Goal: Task Accomplishment & Management: Use online tool/utility

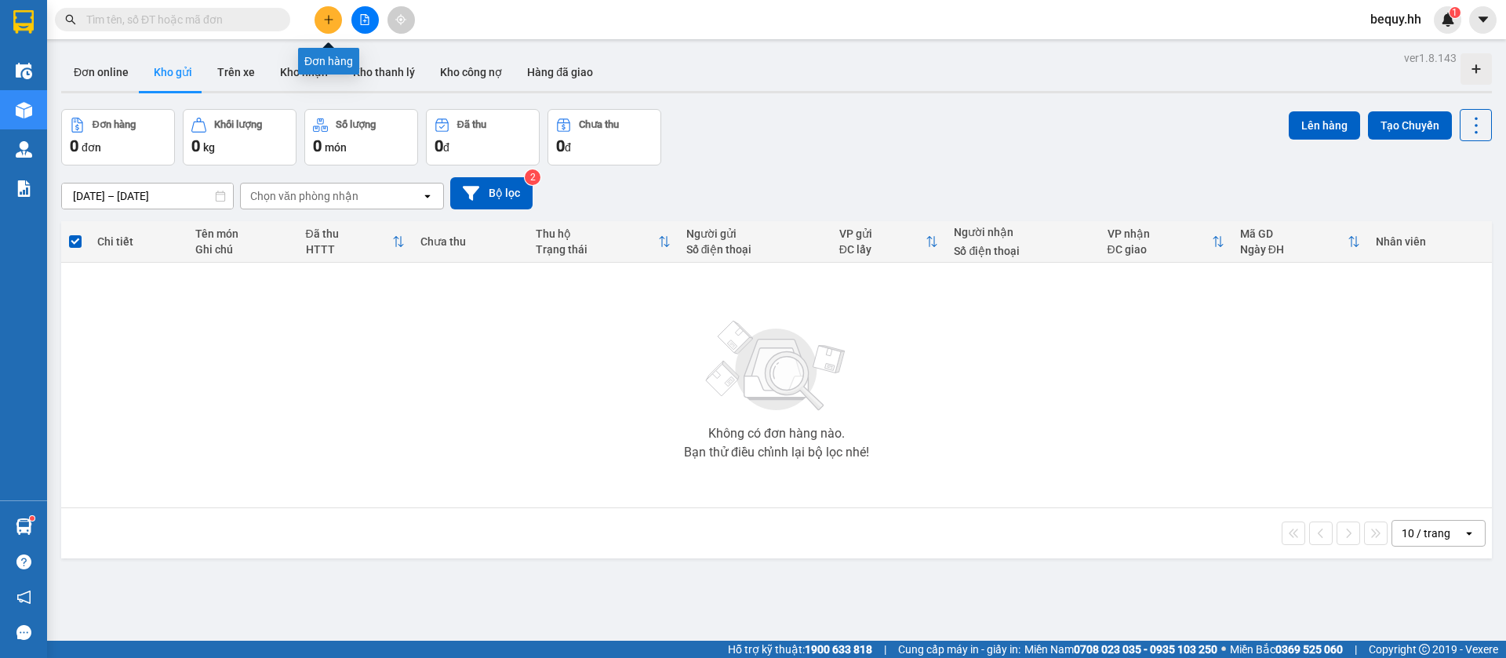
click at [329, 23] on icon "plus" at bounding box center [328, 19] width 1 height 9
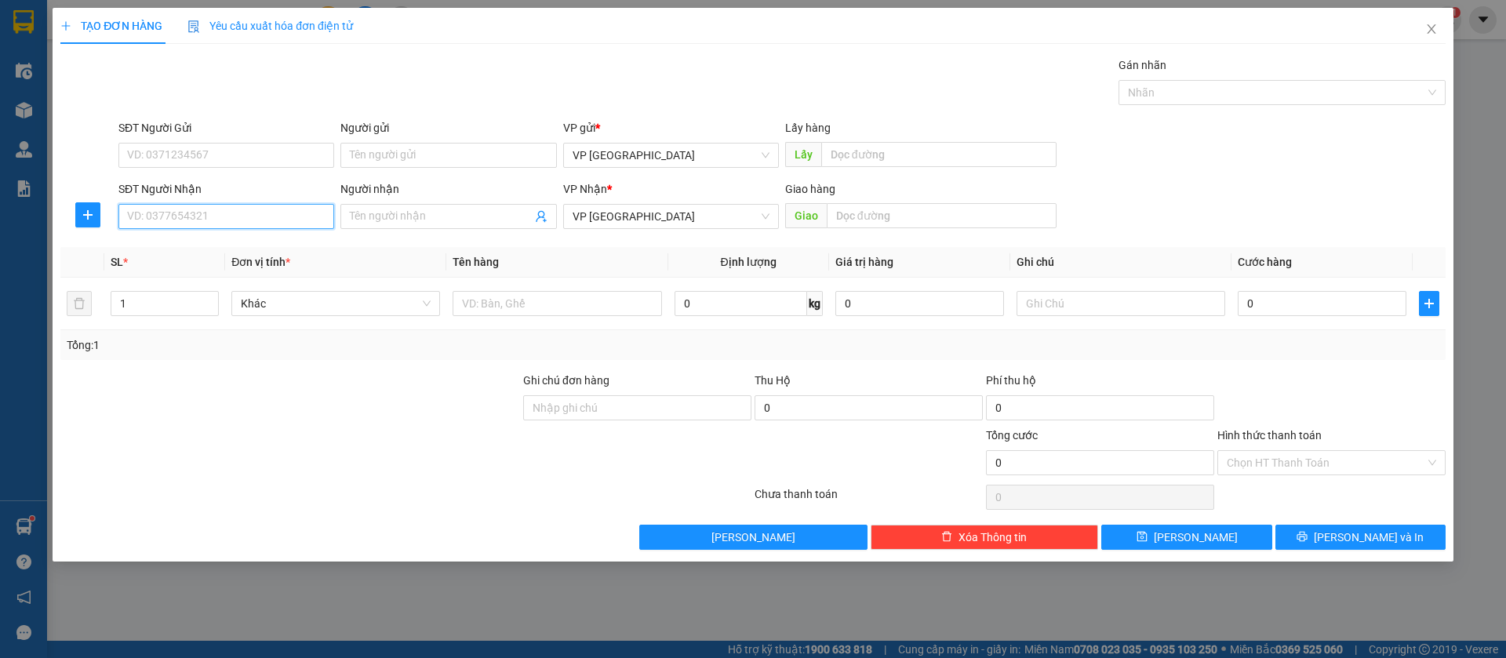
click at [272, 207] on input "SĐT Người Nhận" at bounding box center [226, 216] width 216 height 25
click at [273, 207] on input "SĐT Người Nhận" at bounding box center [226, 216] width 216 height 25
click at [288, 216] on input "SĐT Người Nhận" at bounding box center [226, 216] width 216 height 25
type input "09671212744"
click at [893, 218] on input "text" at bounding box center [942, 215] width 230 height 25
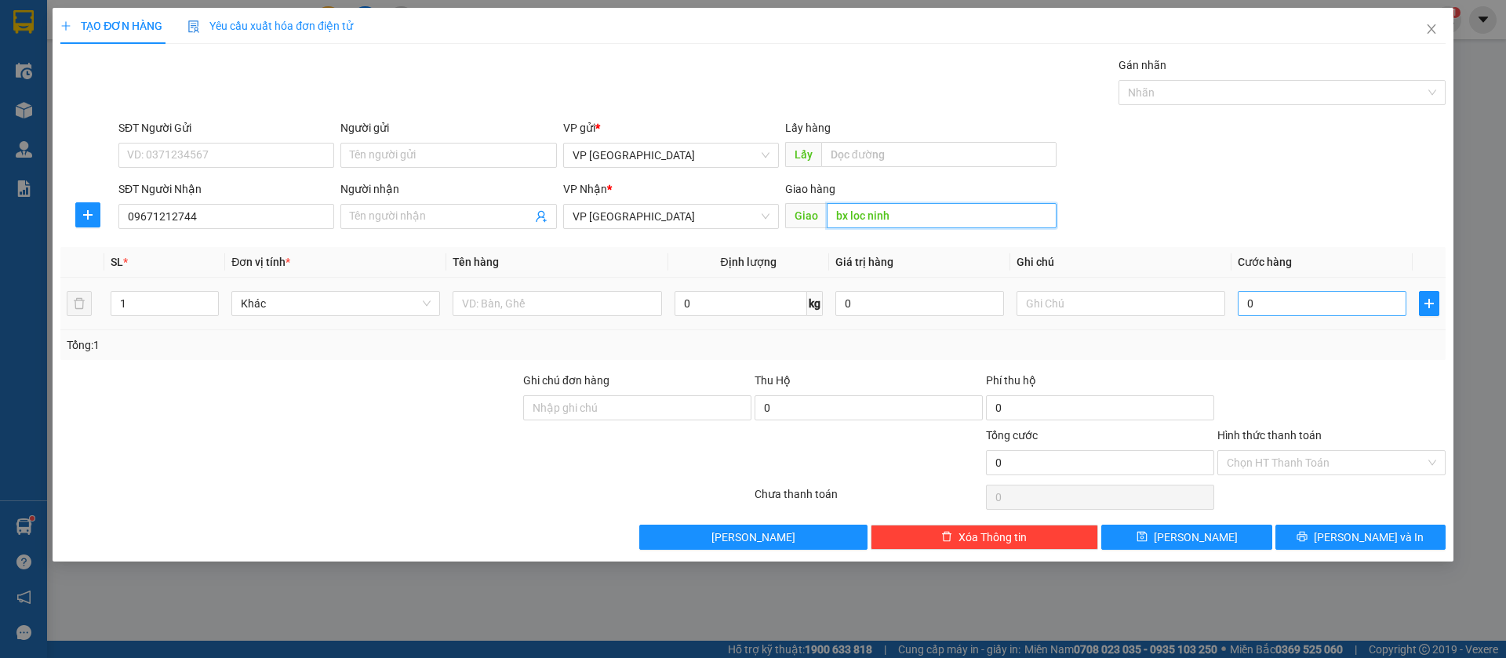
type input "bx loc ninh"
click at [1266, 294] on input "0" at bounding box center [1322, 303] width 169 height 25
type input "3"
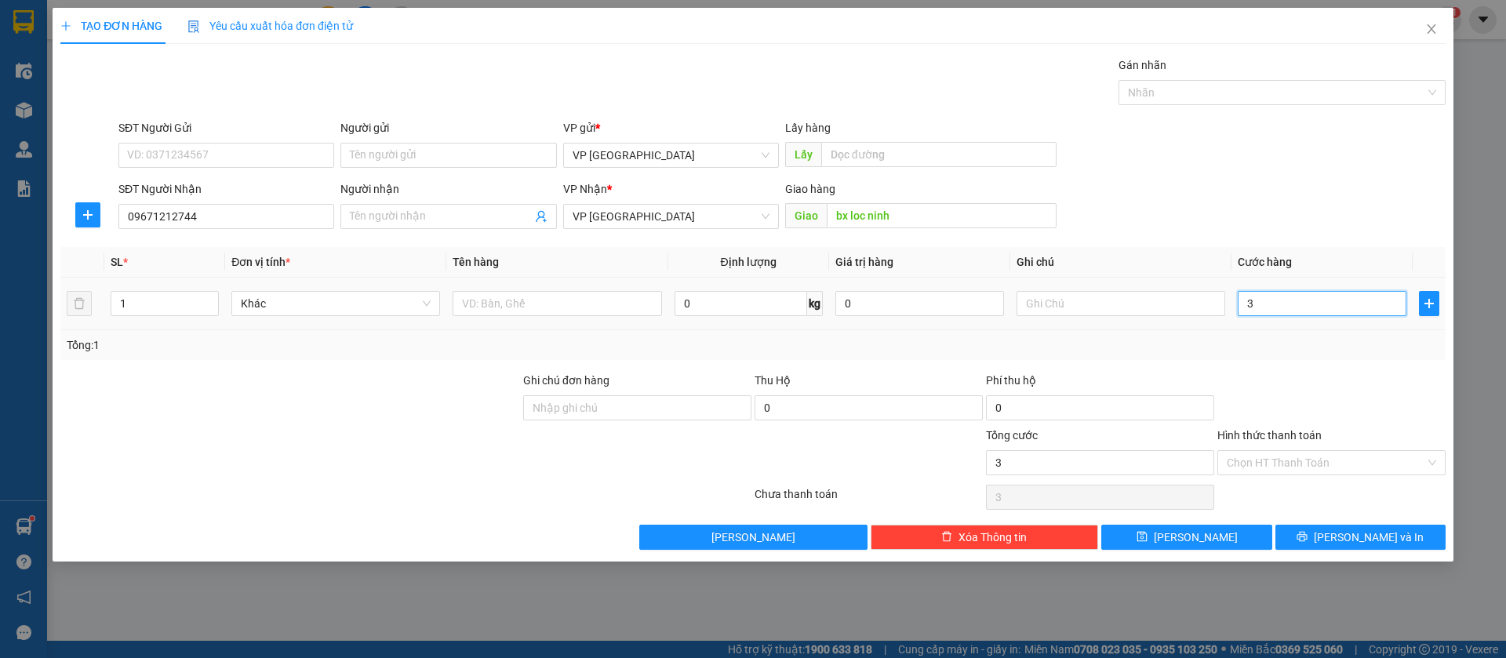
type input "30"
type input "300"
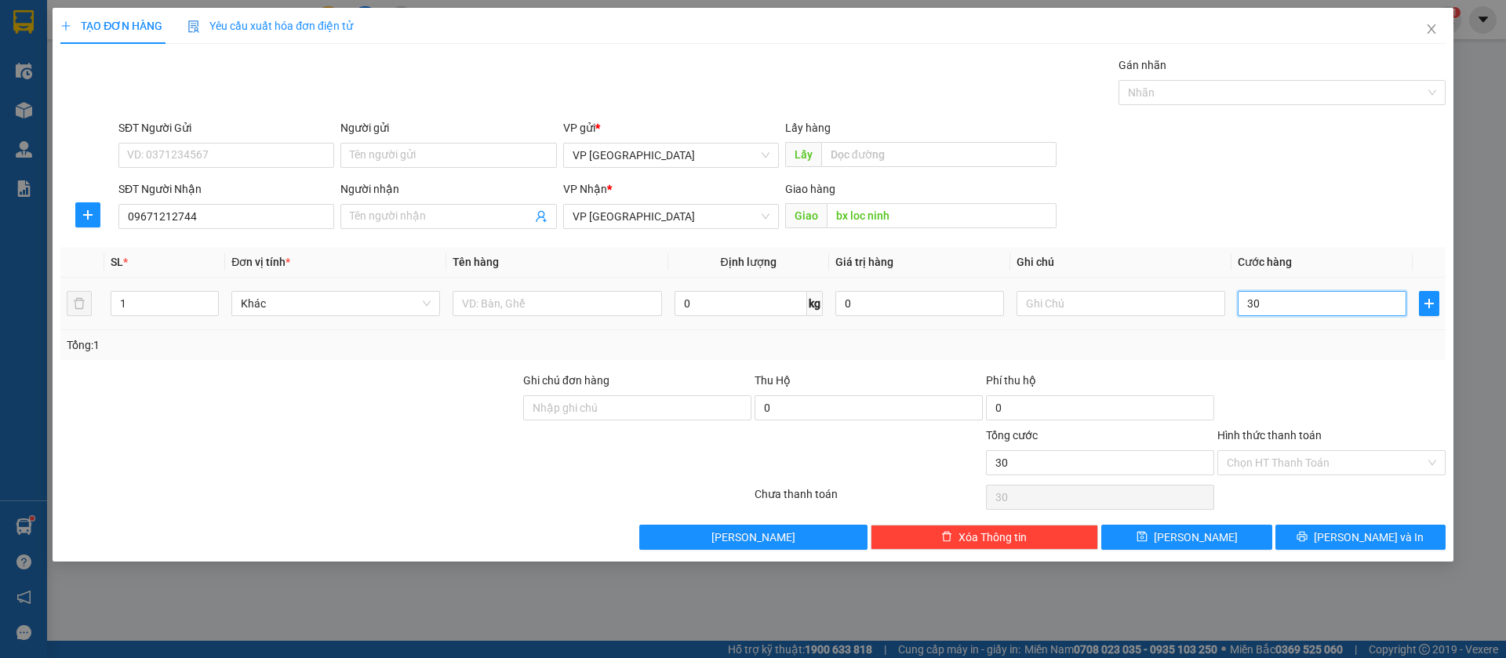
type input "300"
type input "3.000"
type input "30.000"
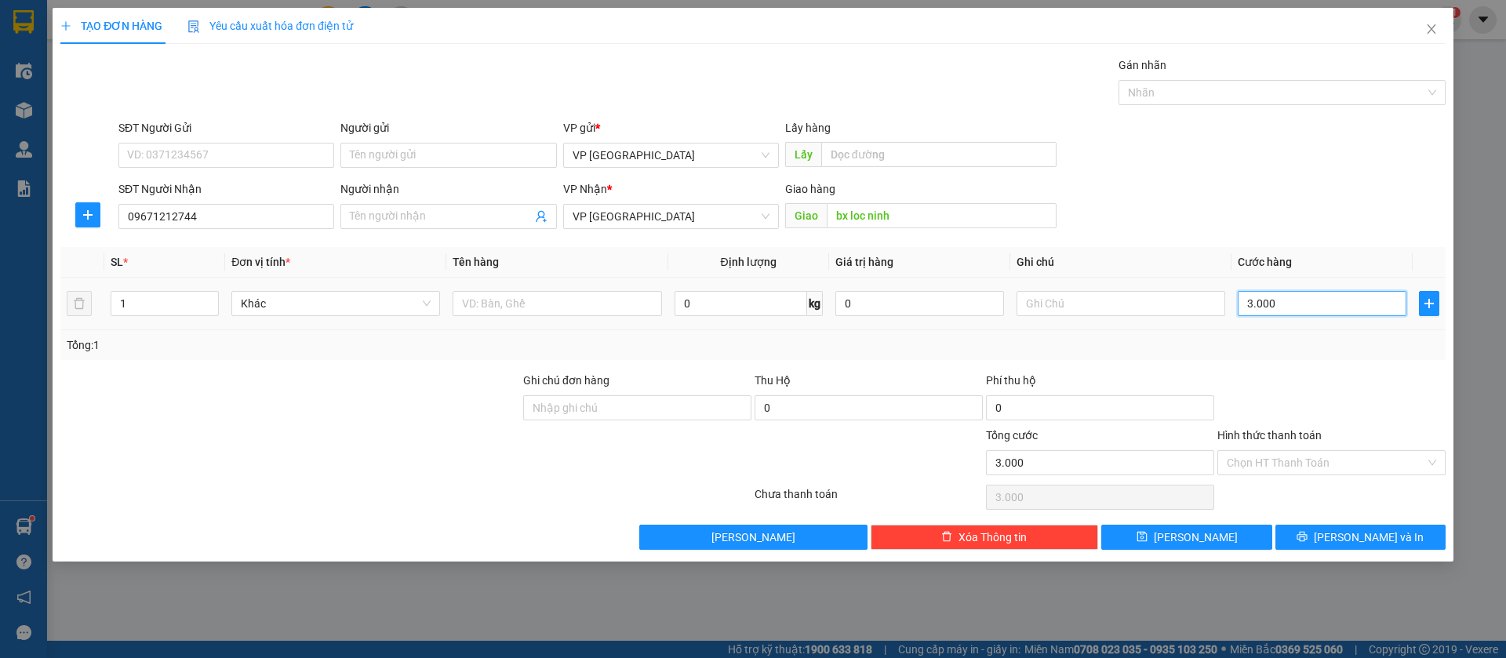
type input "30.000"
click at [1220, 541] on button "[PERSON_NAME]" at bounding box center [1186, 537] width 170 height 25
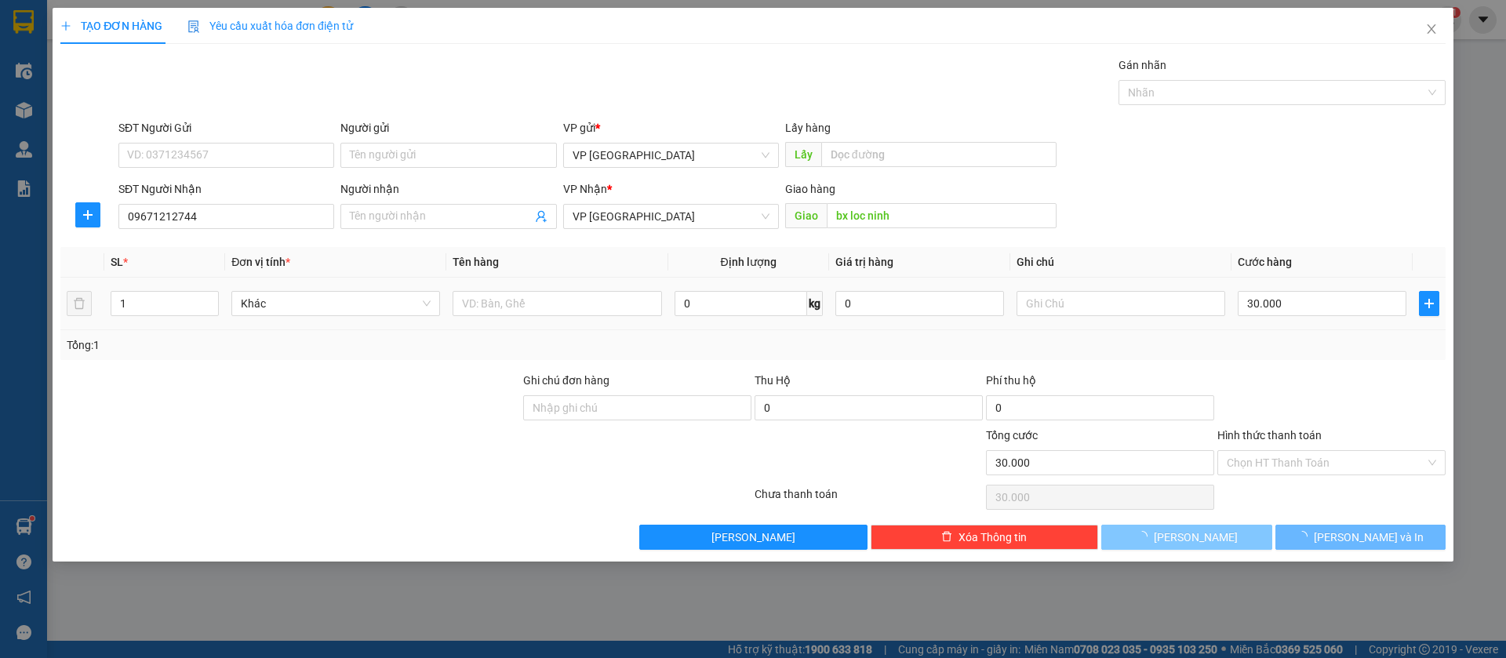
type input "0"
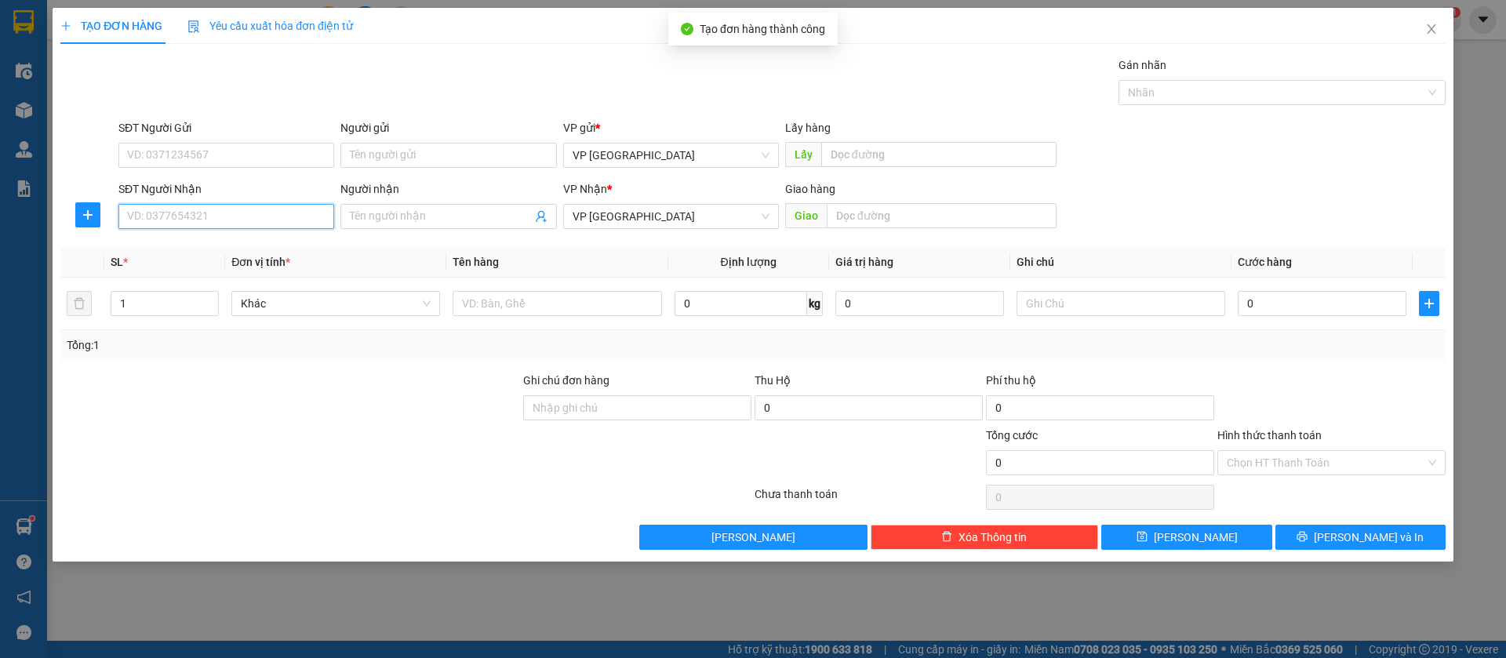
click at [302, 218] on input "SĐT Người Nhận" at bounding box center [226, 216] width 216 height 25
click at [302, 217] on input "SĐT Người Nhận" at bounding box center [226, 216] width 216 height 25
click at [215, 215] on input "090900870" at bounding box center [226, 216] width 216 height 25
type input "0909008710"
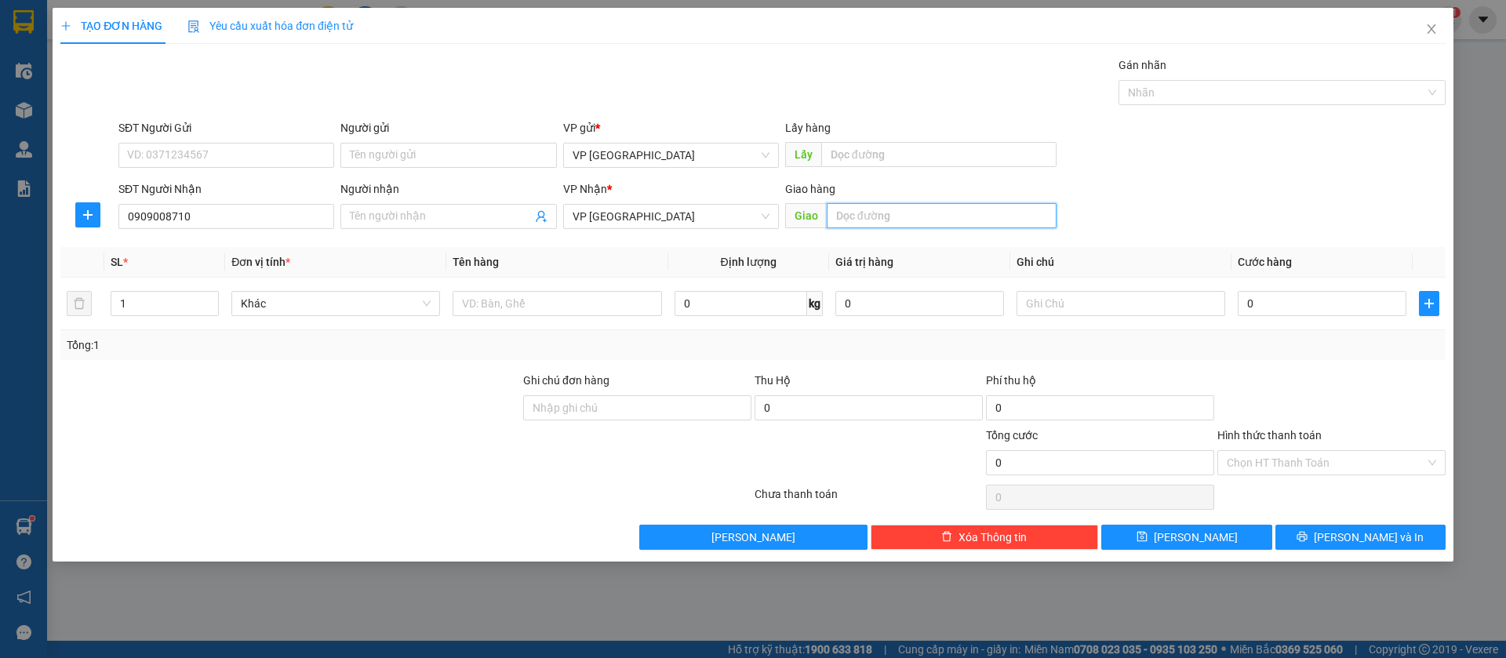
click at [959, 217] on input "text" at bounding box center [942, 215] width 230 height 25
type input "loc thai"
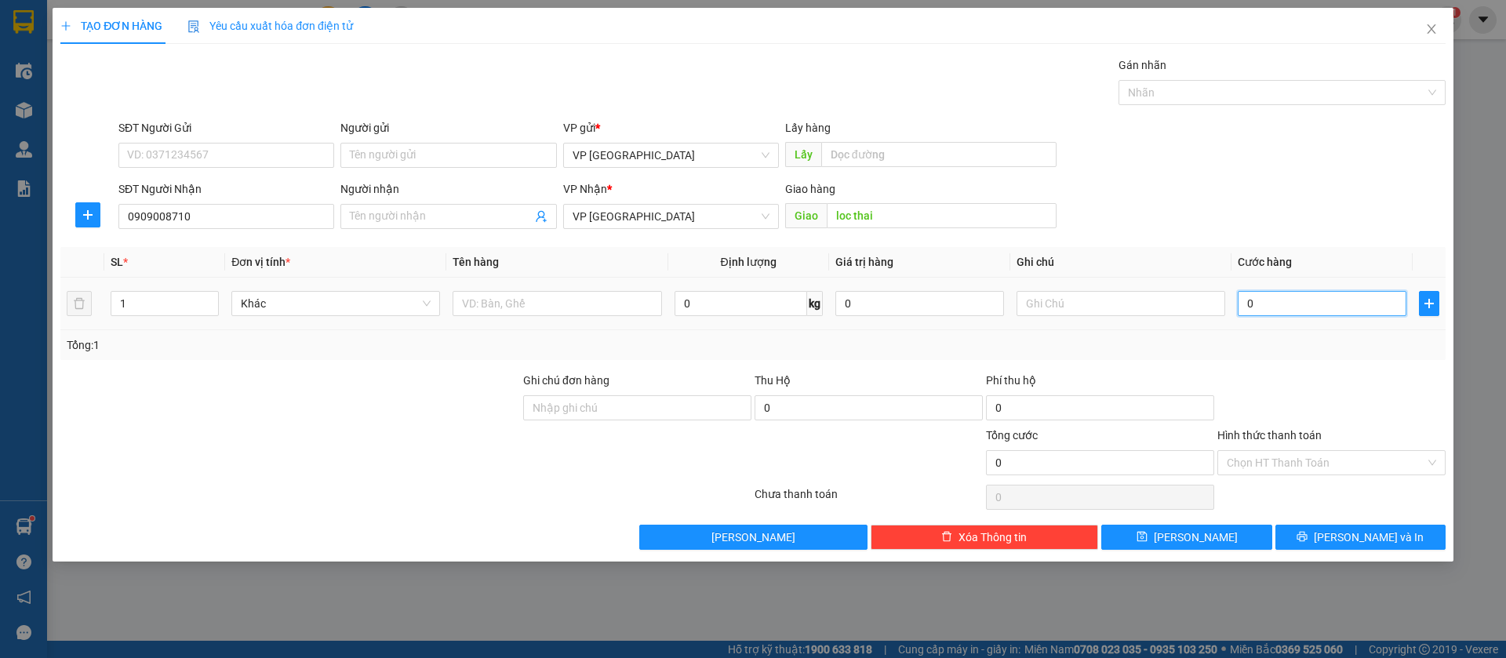
click at [1343, 300] on input "0" at bounding box center [1322, 303] width 169 height 25
type input "3"
type input "30"
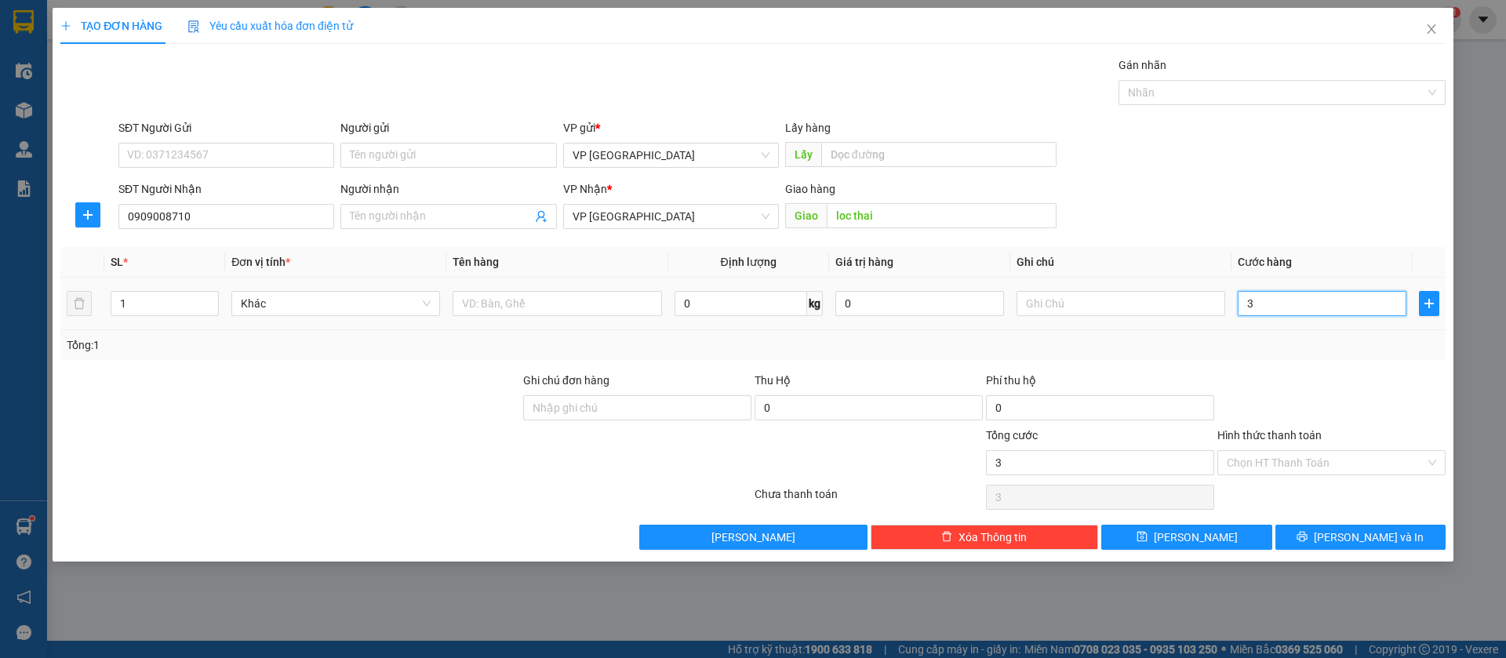
type input "30"
type input "300"
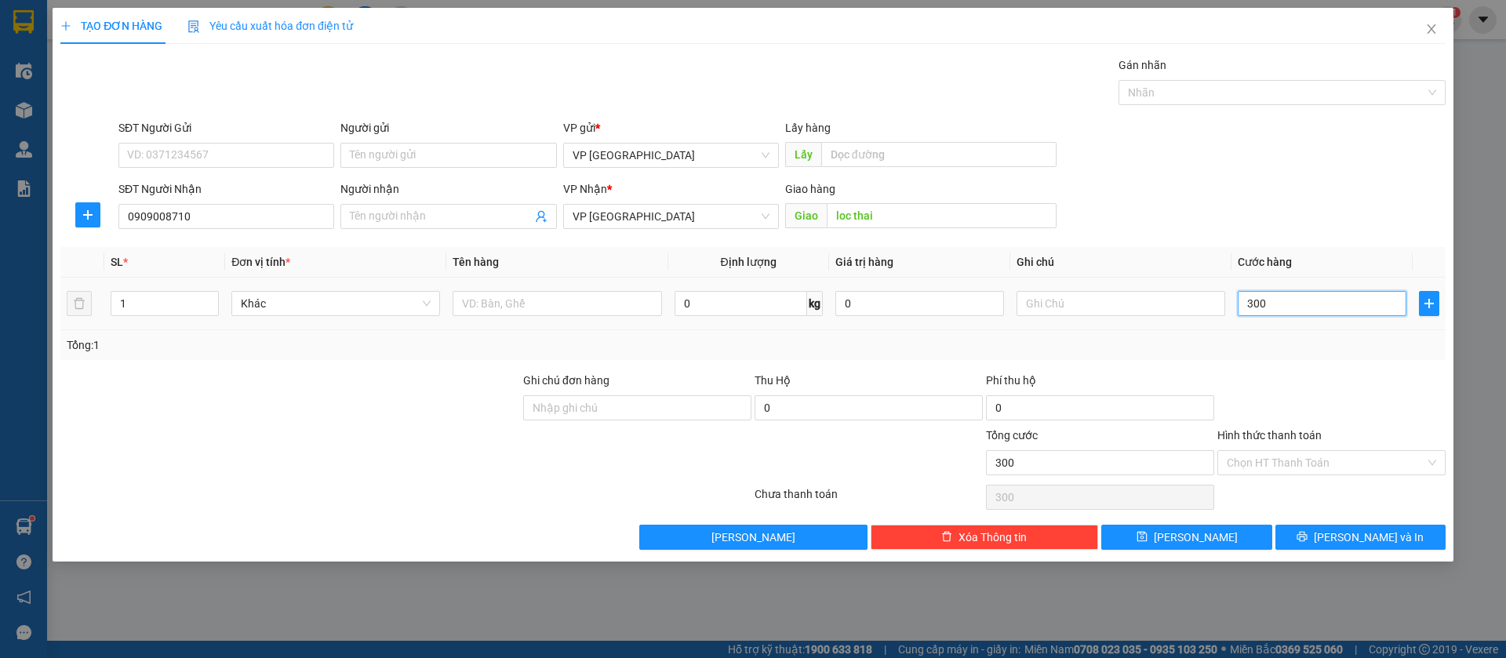
type input "3.000"
type input "30.000"
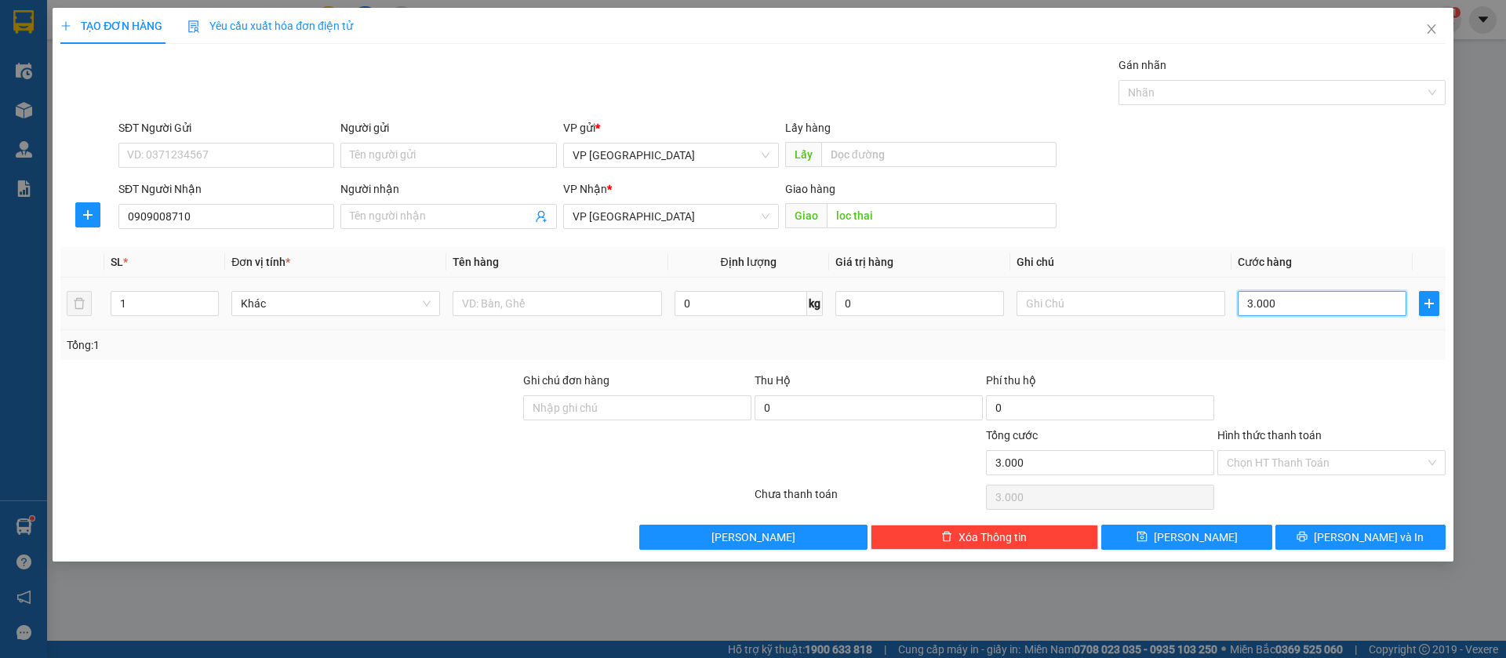
type input "30.000"
click at [1241, 533] on button "[PERSON_NAME]" at bounding box center [1186, 537] width 170 height 25
type input "0"
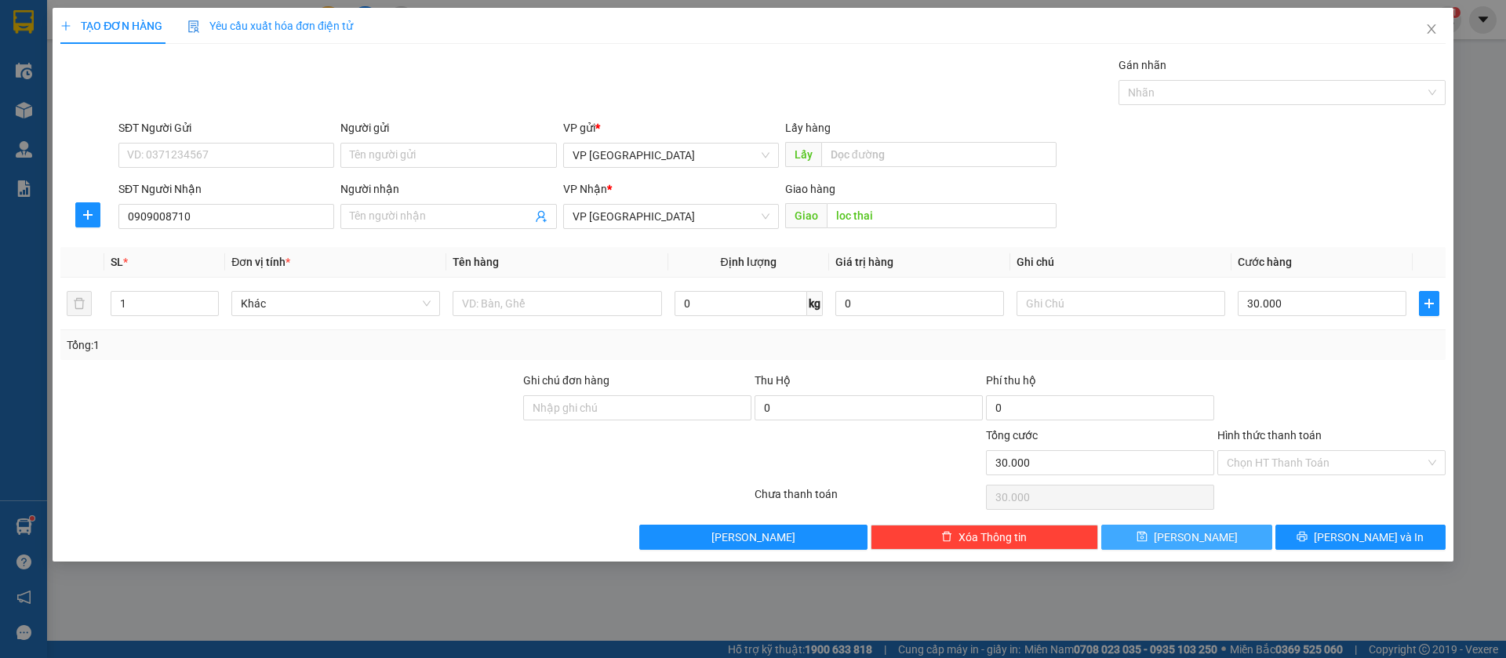
type input "0"
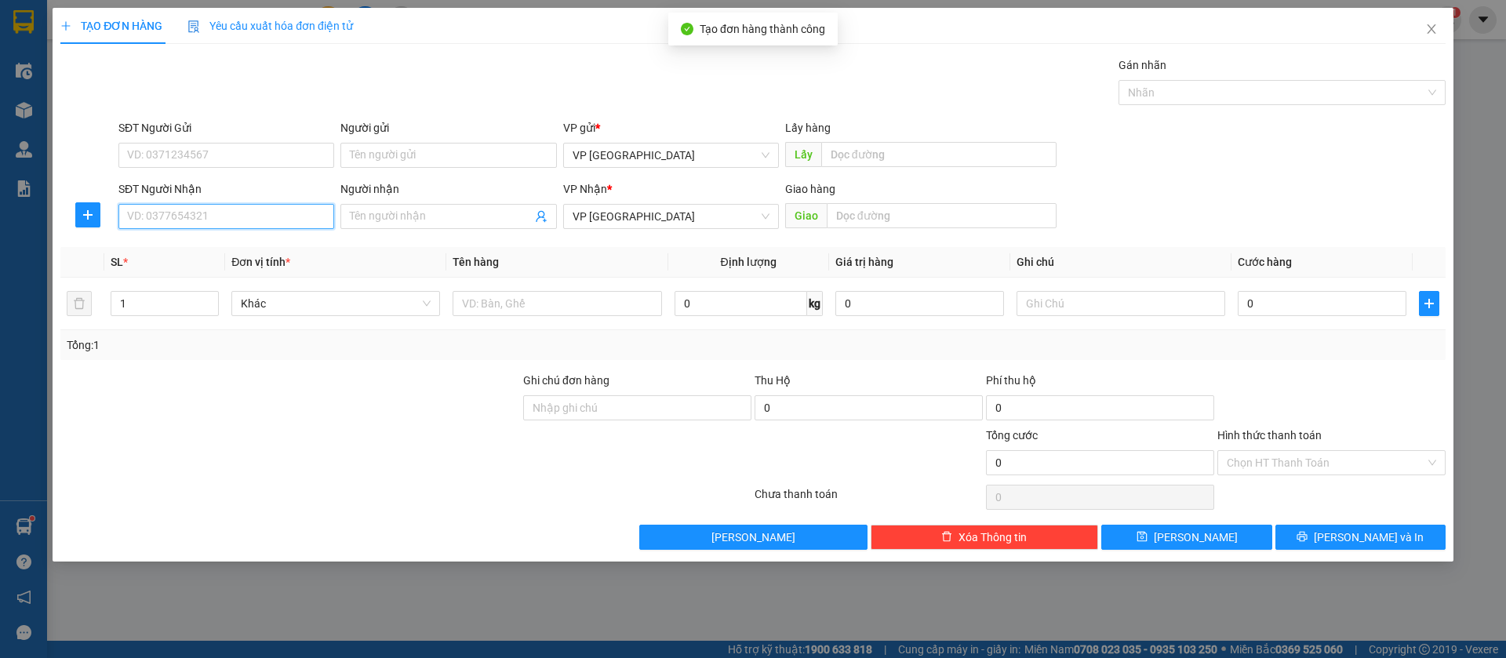
click at [324, 209] on input "SĐT Người Nhận" at bounding box center [226, 216] width 216 height 25
click at [304, 249] on div "0967292939 - [PERSON_NAME]" at bounding box center [226, 247] width 197 height 17
type input "0967292939"
type input "[PERSON_NAME]"
type input "trung hau [PERSON_NAME]"
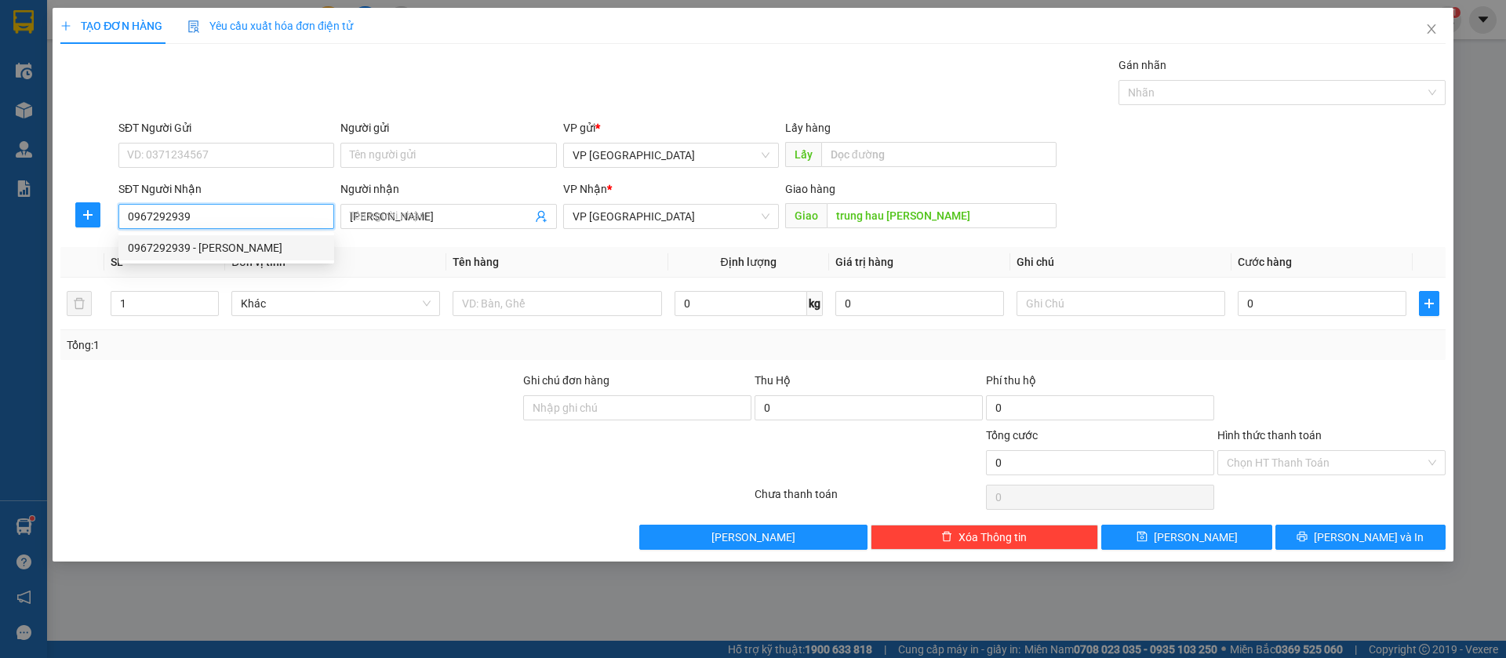
type input "50.000"
type input "0967292939"
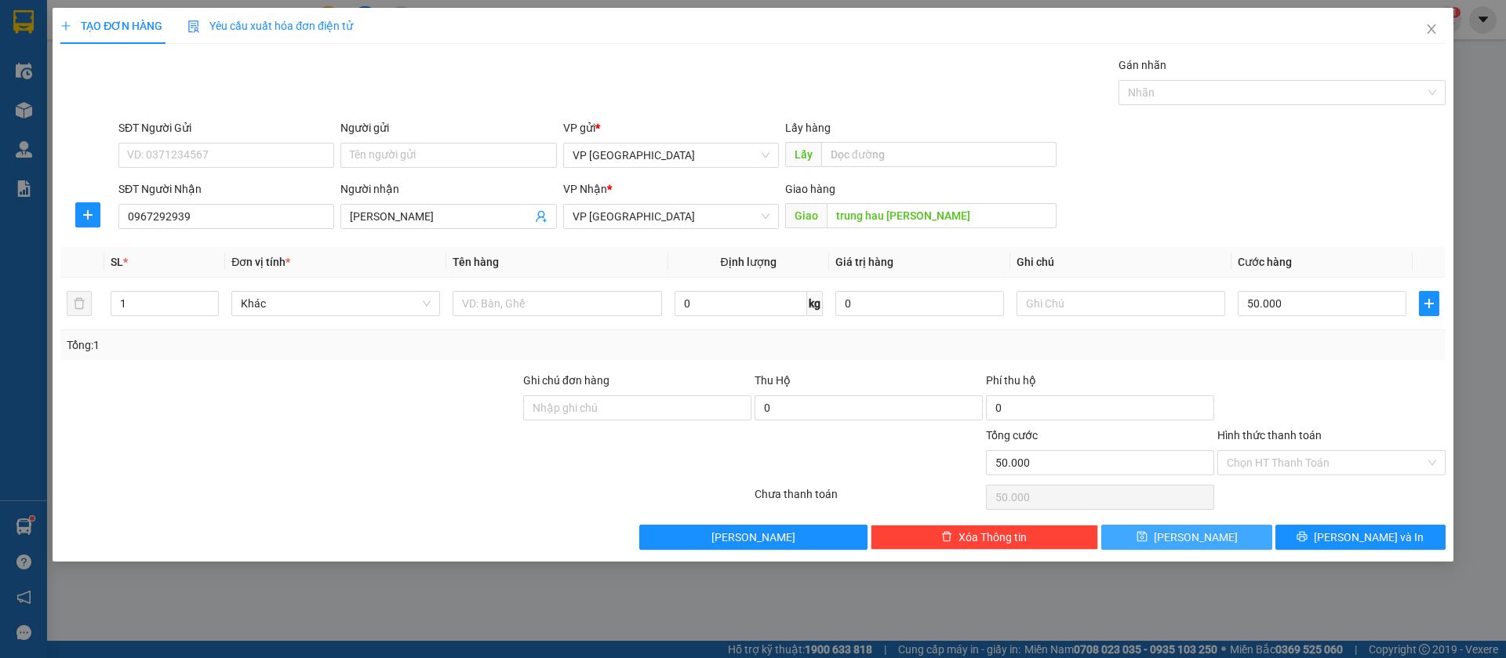
click at [1217, 539] on button "[PERSON_NAME]" at bounding box center [1186, 537] width 170 height 25
type input "0"
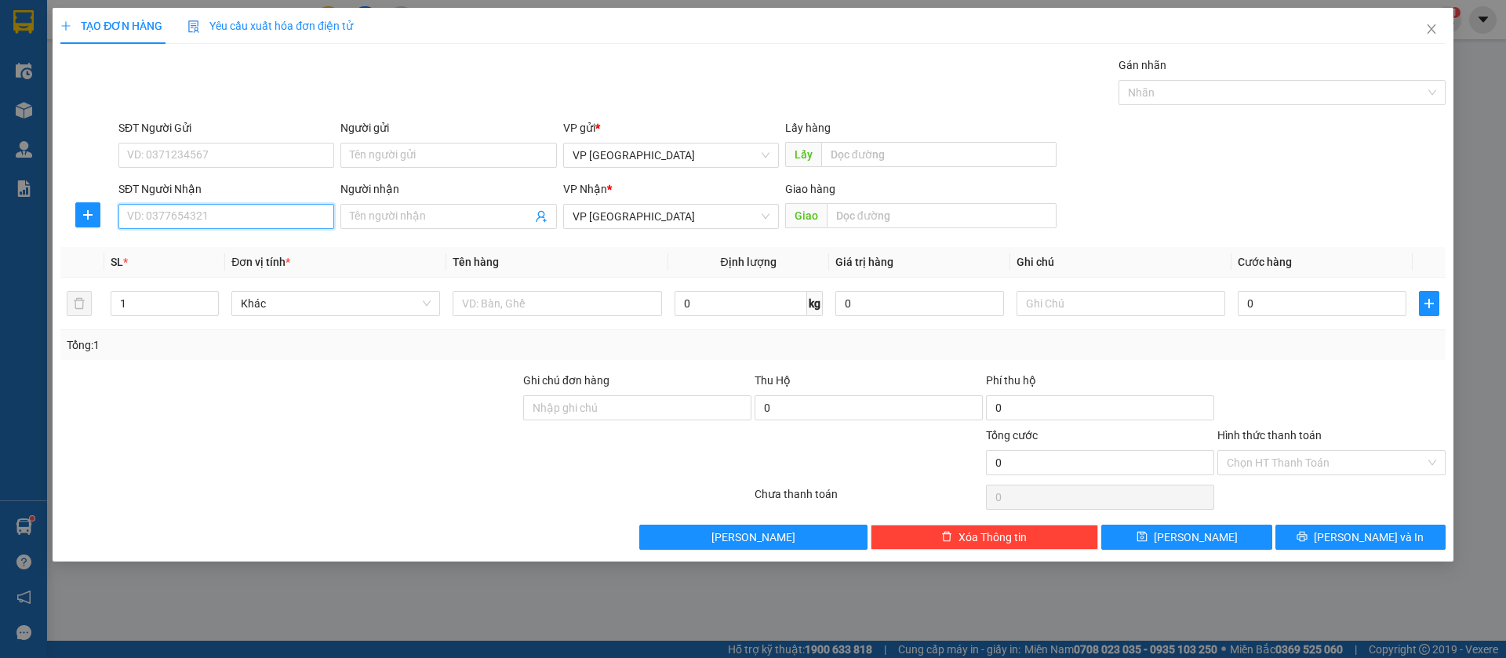
click at [305, 220] on input "SĐT Người Nhận" at bounding box center [226, 216] width 216 height 25
click at [282, 242] on div "0986090322 - a tuan" at bounding box center [226, 247] width 197 height 17
type input "0986090322"
type input "a tuan"
type input "n3 loc thái minh nhật"
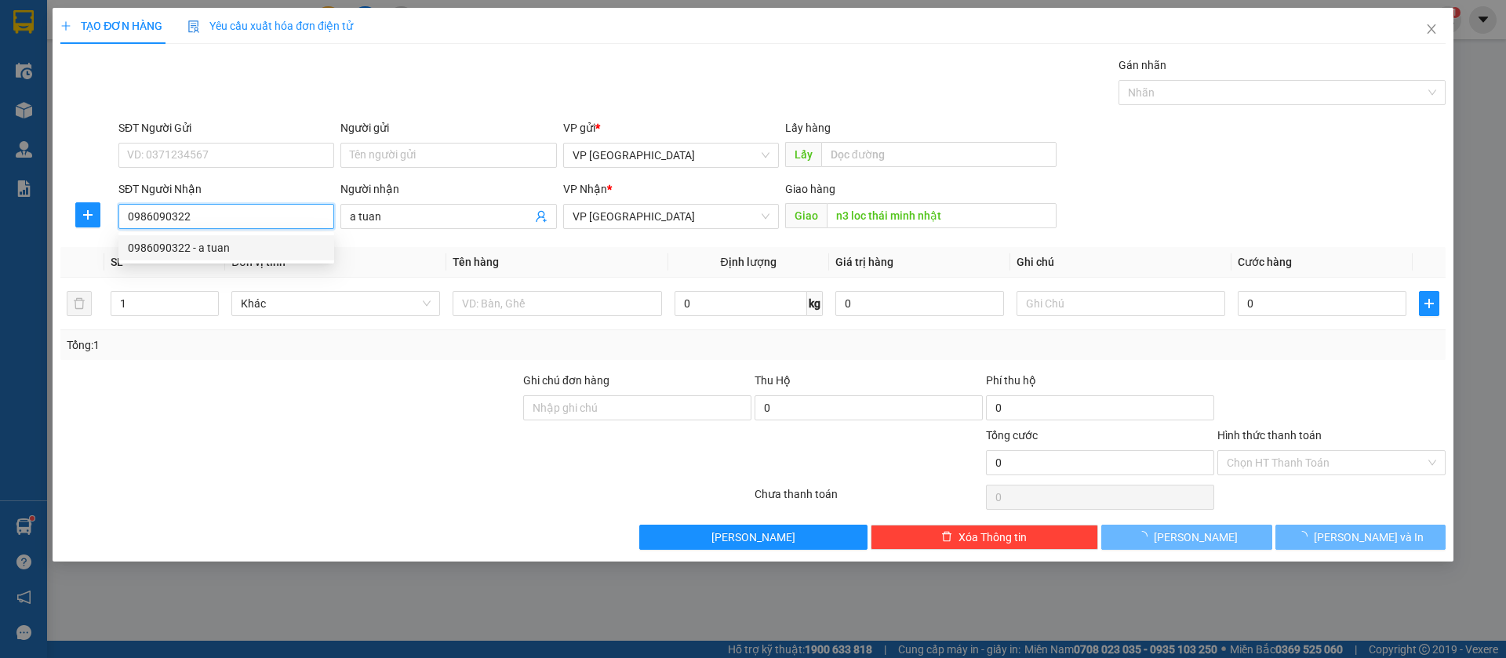
type input "30.000"
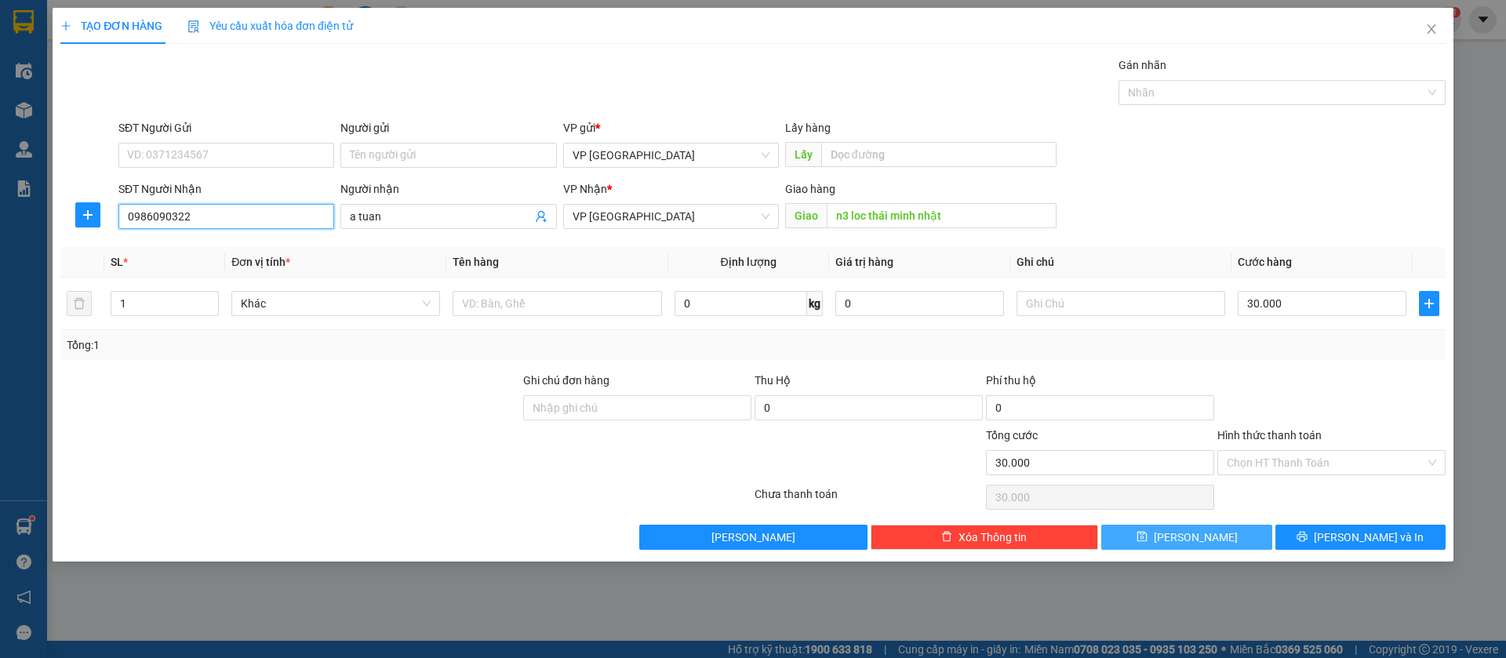
type input "0986090322"
click at [1235, 536] on button "[PERSON_NAME]" at bounding box center [1186, 537] width 170 height 25
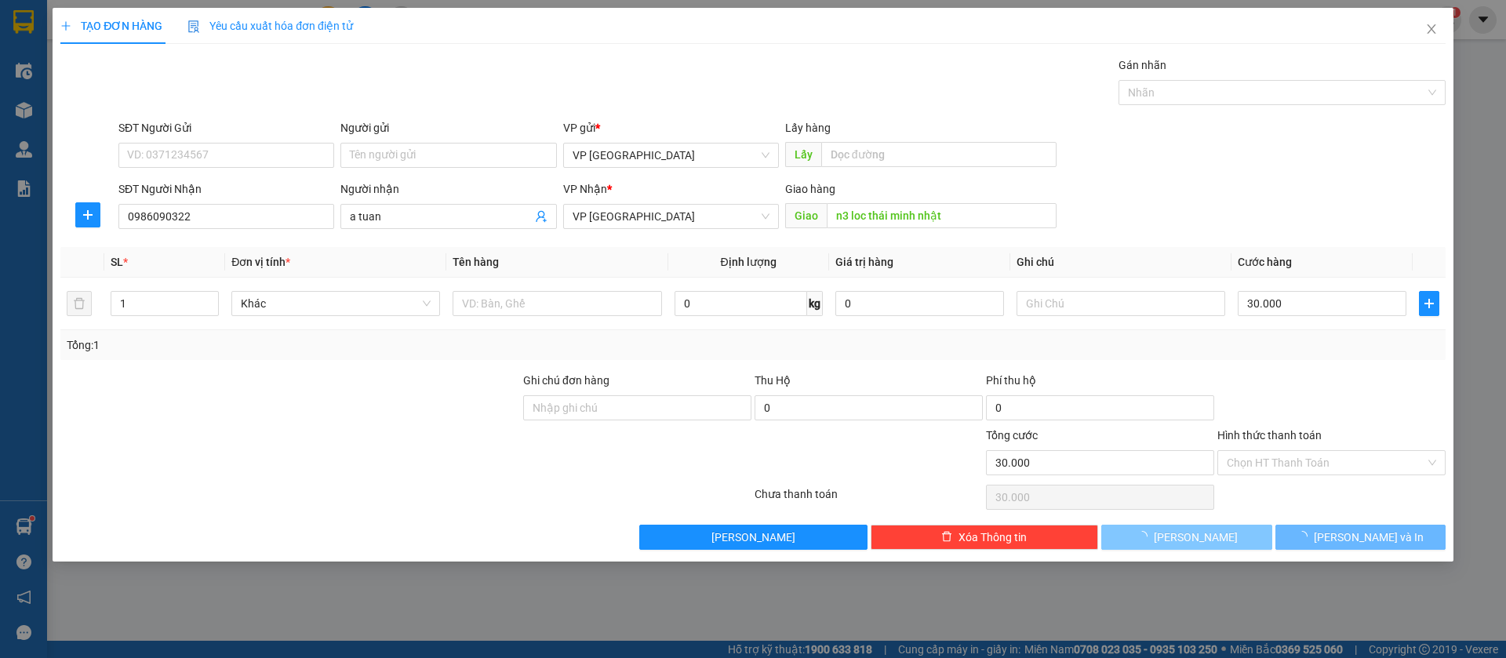
type input "0"
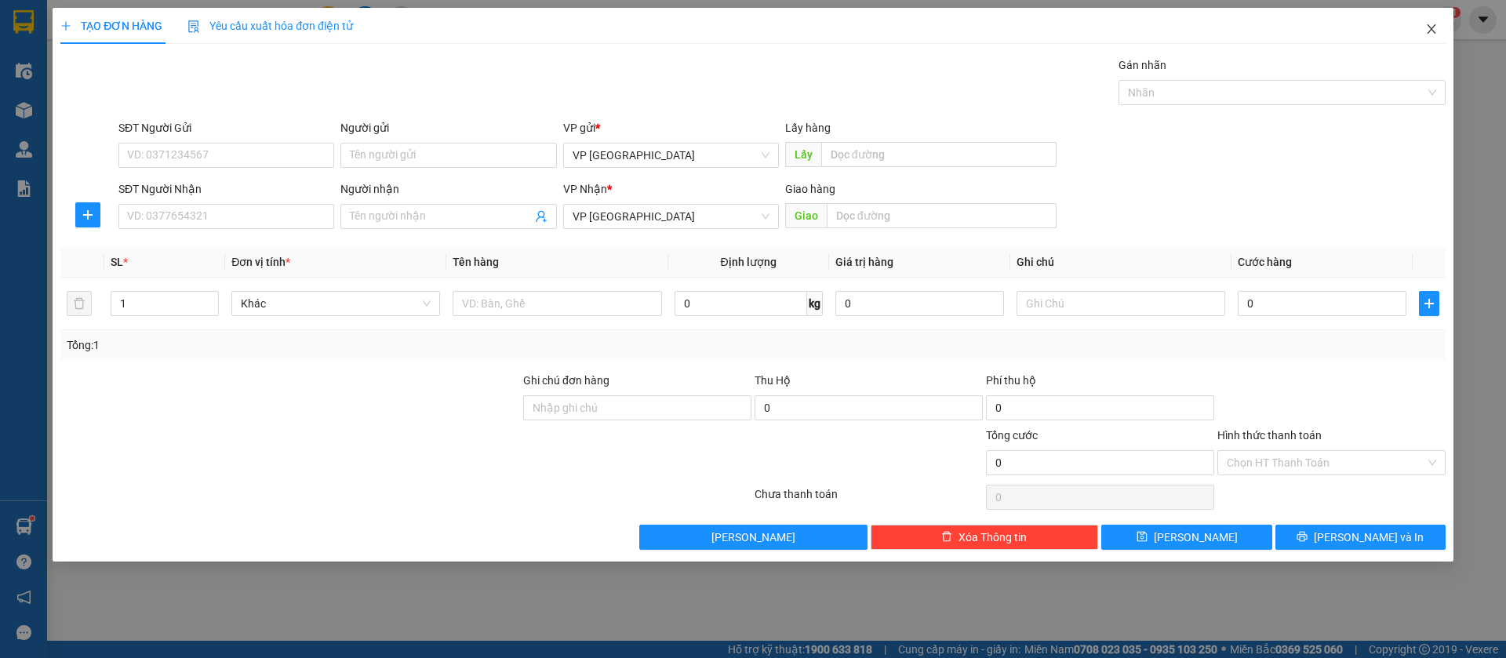
click at [1435, 25] on icon "close" at bounding box center [1431, 28] width 9 height 9
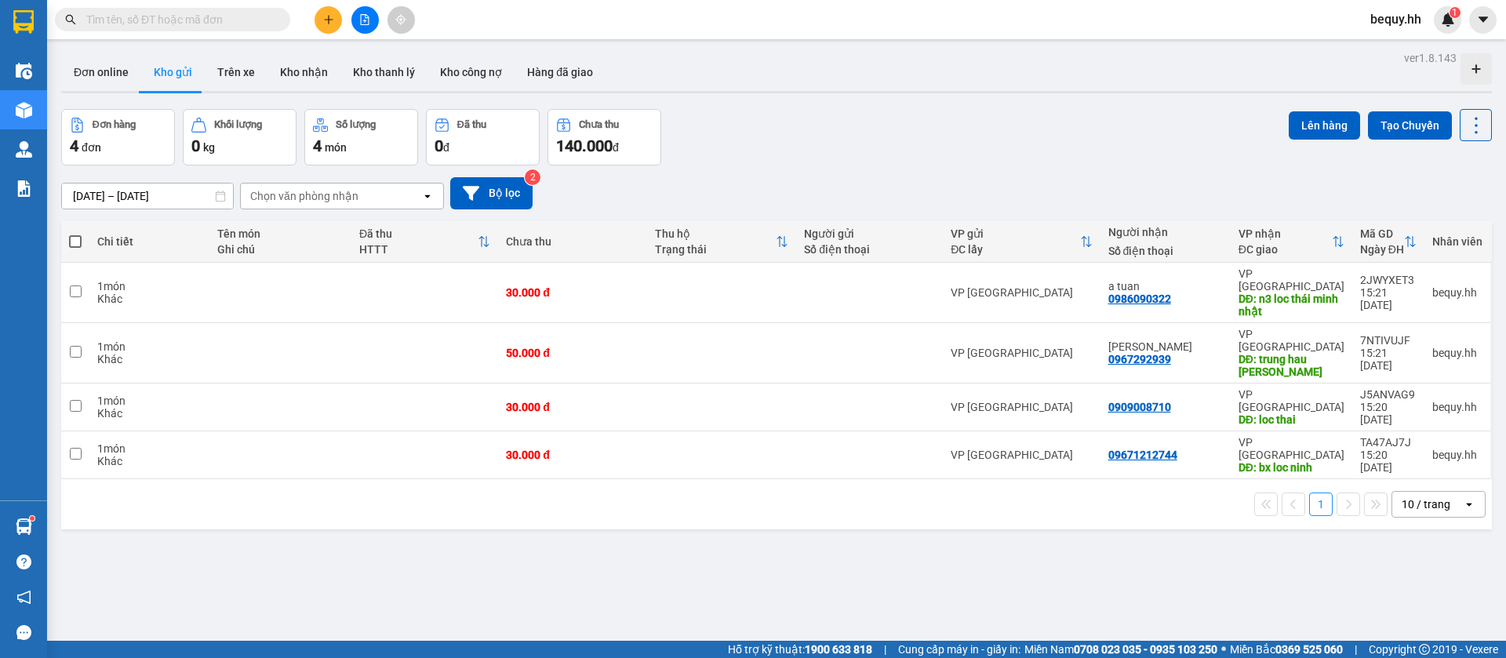
click at [75, 240] on span at bounding box center [75, 241] width 13 height 13
click at [75, 234] on input "checkbox" at bounding box center [75, 234] width 0 height 0
checkbox input "true"
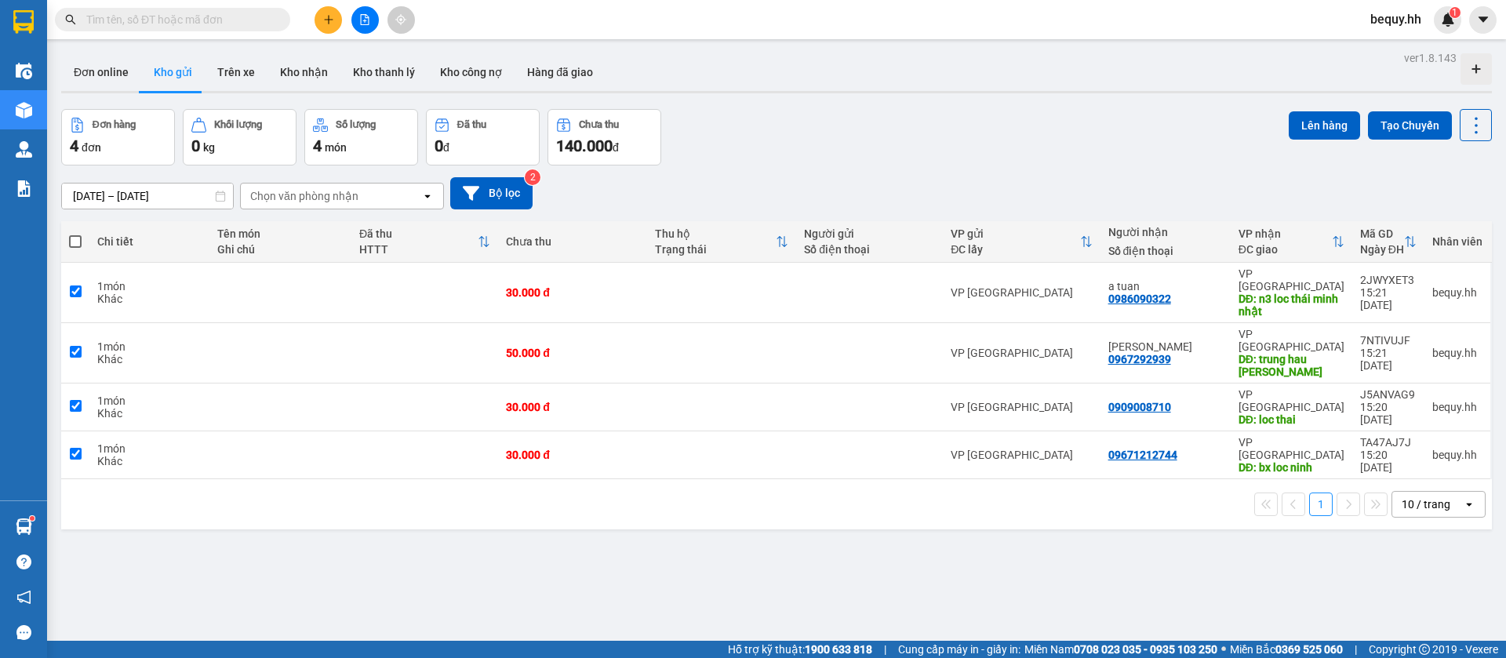
checkbox input "true"
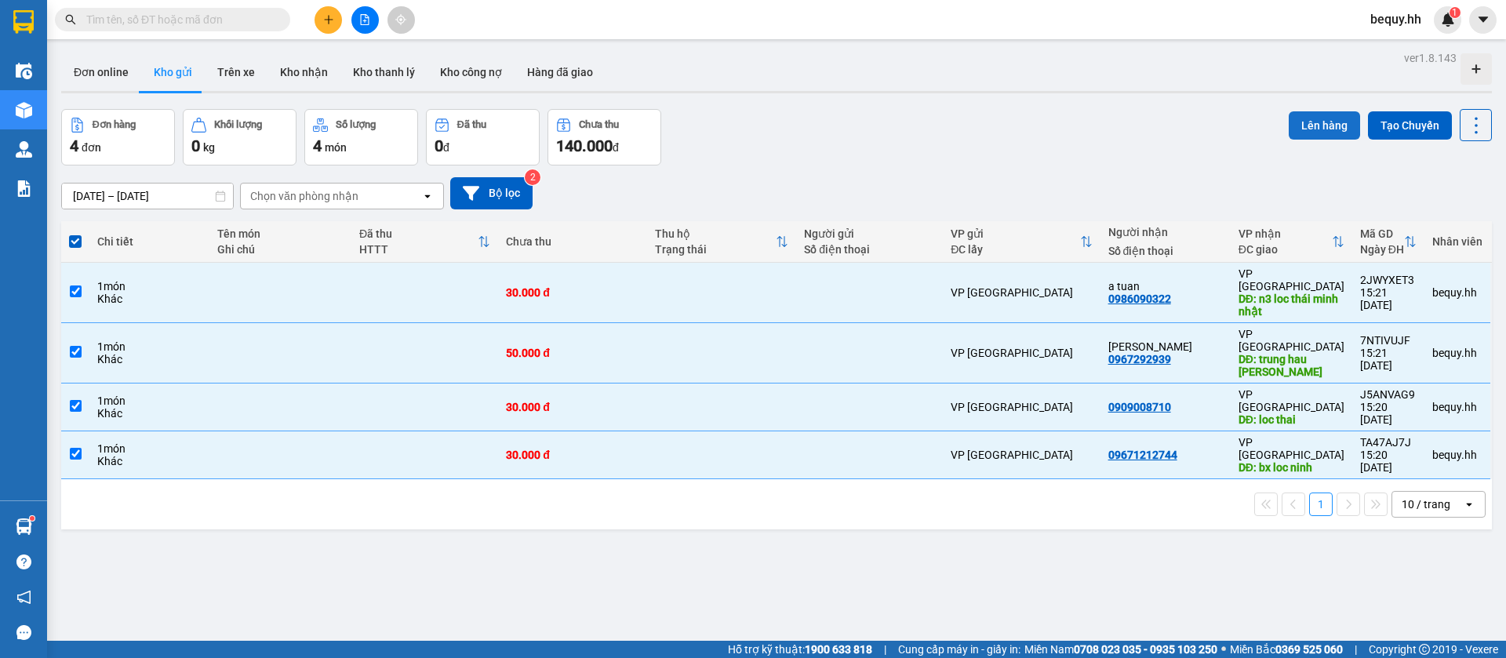
click at [1299, 125] on button "Lên hàng" at bounding box center [1324, 125] width 71 height 28
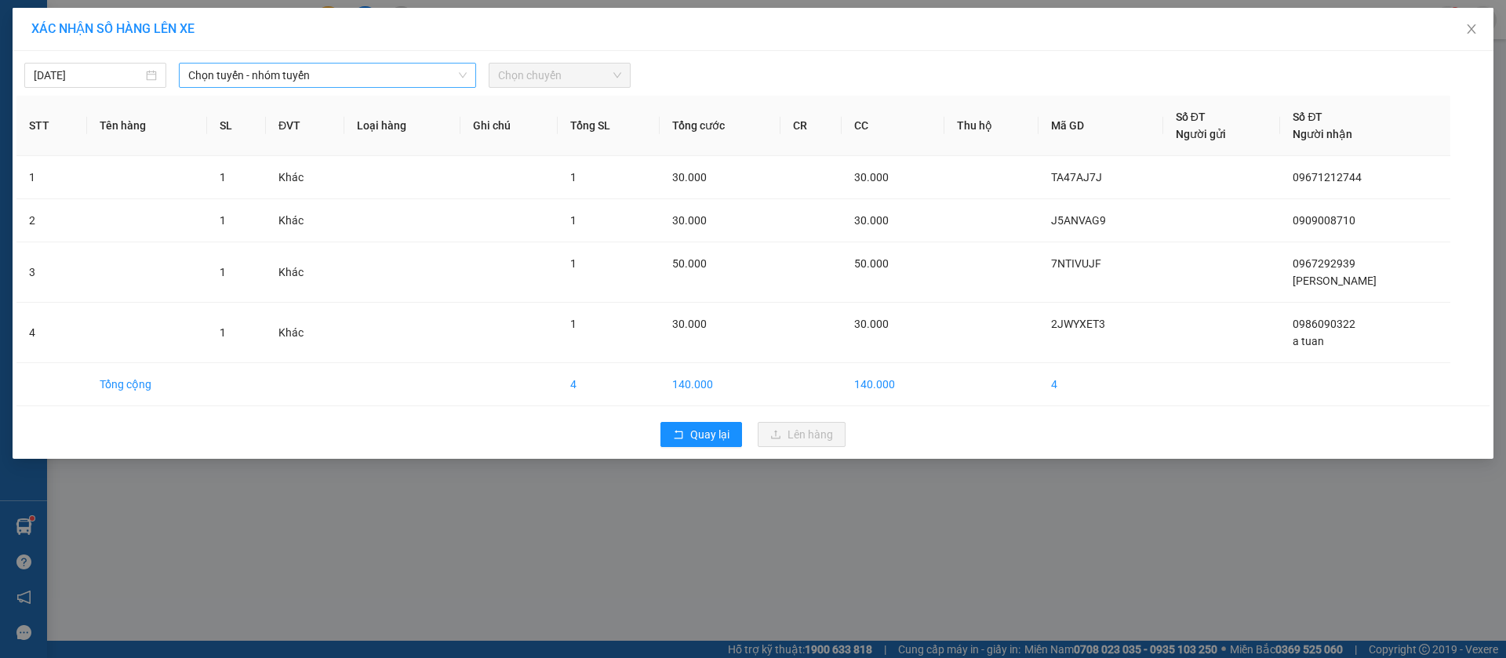
click at [441, 71] on span "Chọn tuyến - nhóm tuyến" at bounding box center [327, 76] width 278 height 24
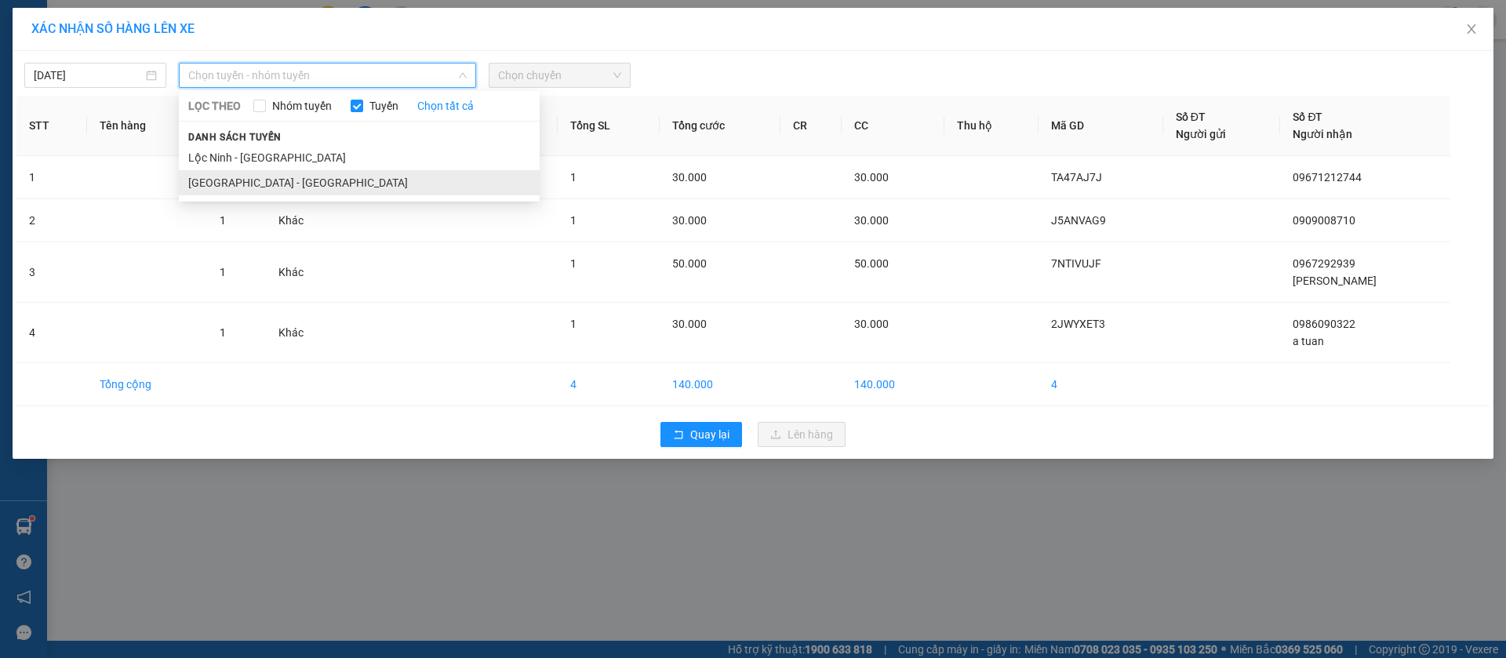
click at [264, 183] on li "[GEOGRAPHIC_DATA] - [GEOGRAPHIC_DATA]" at bounding box center [359, 182] width 361 height 25
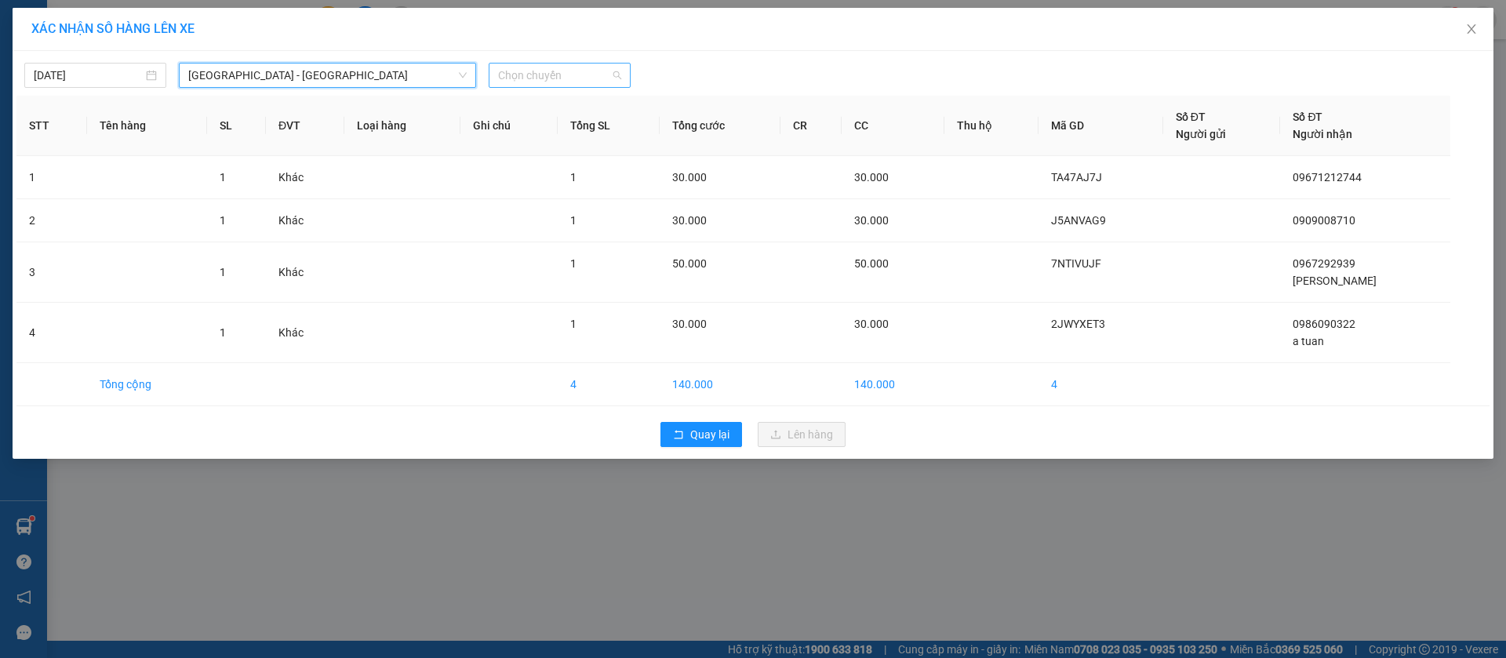
click at [570, 72] on span "Chọn chuyến" at bounding box center [559, 76] width 123 height 24
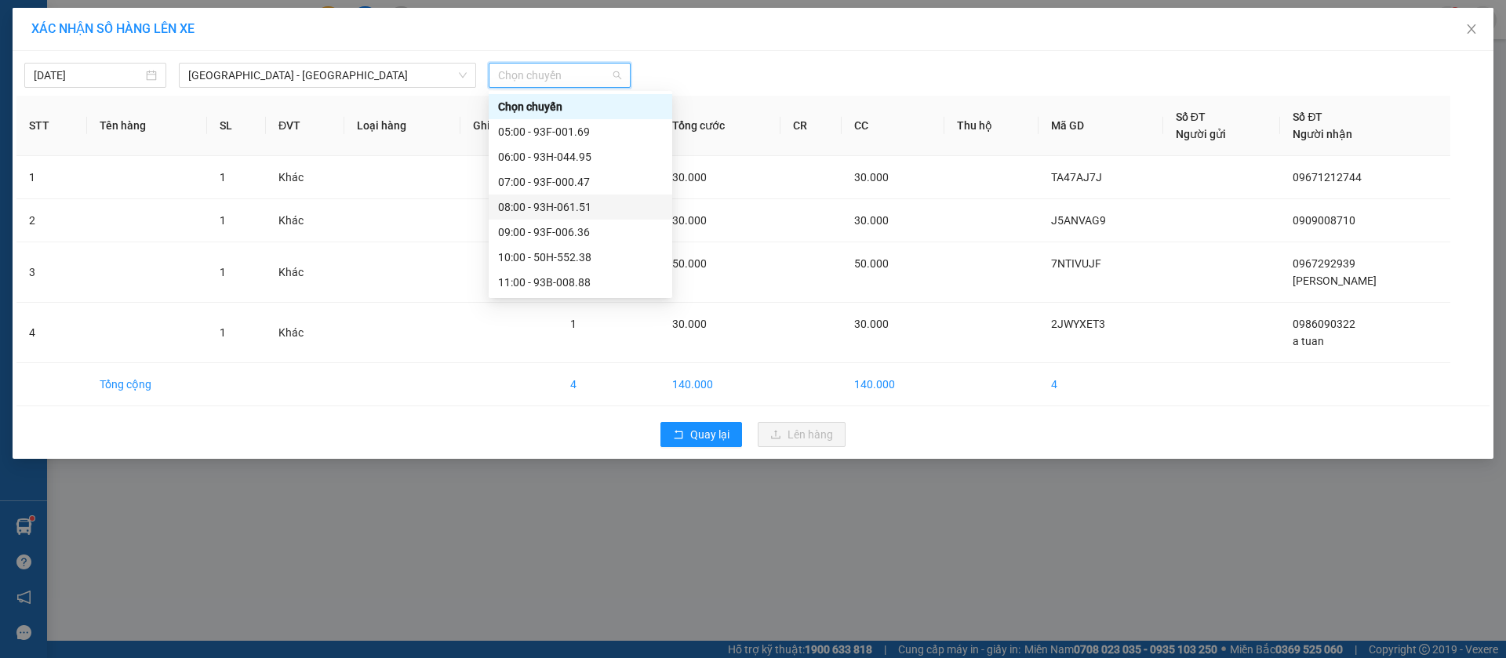
scroll to position [235, 0]
click at [574, 173] on div "15:00 - 50F-012.93" at bounding box center [580, 172] width 165 height 17
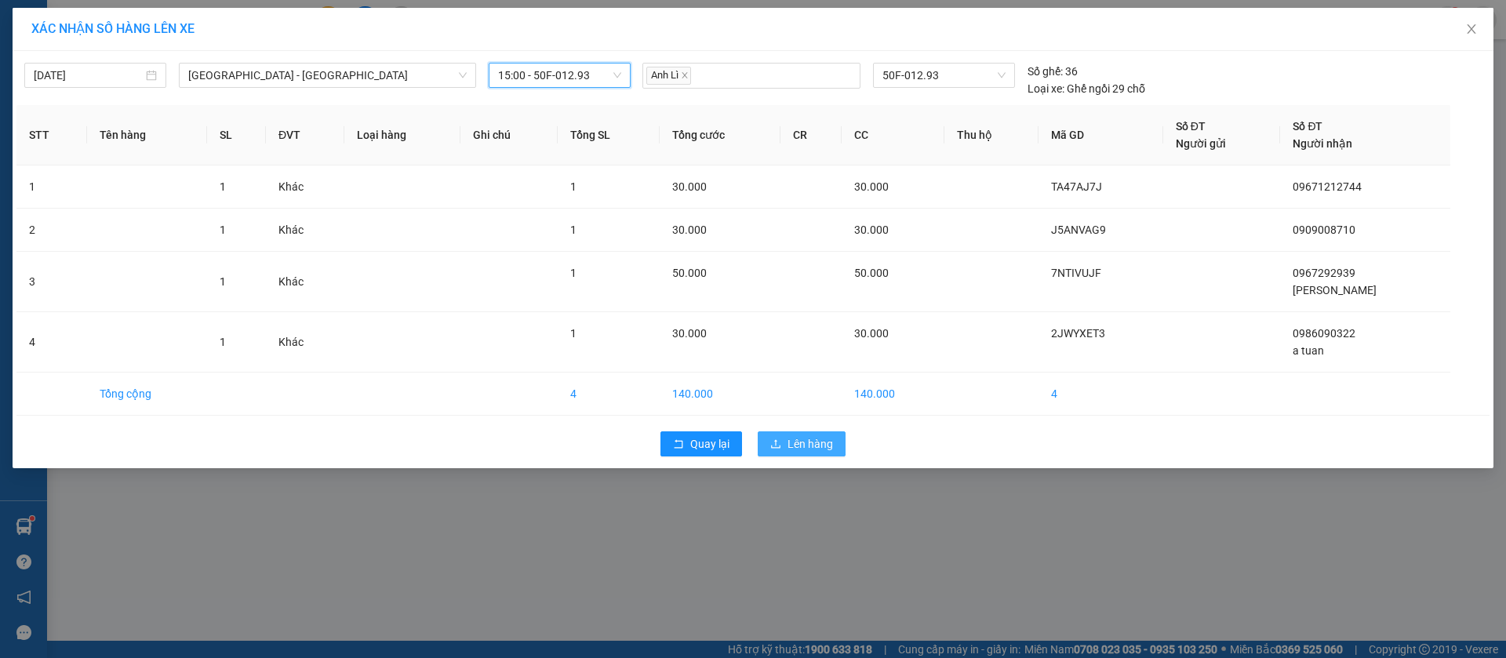
click at [814, 449] on span "Lên hàng" at bounding box center [810, 443] width 45 height 17
